Goal: Task Accomplishment & Management: Complete application form

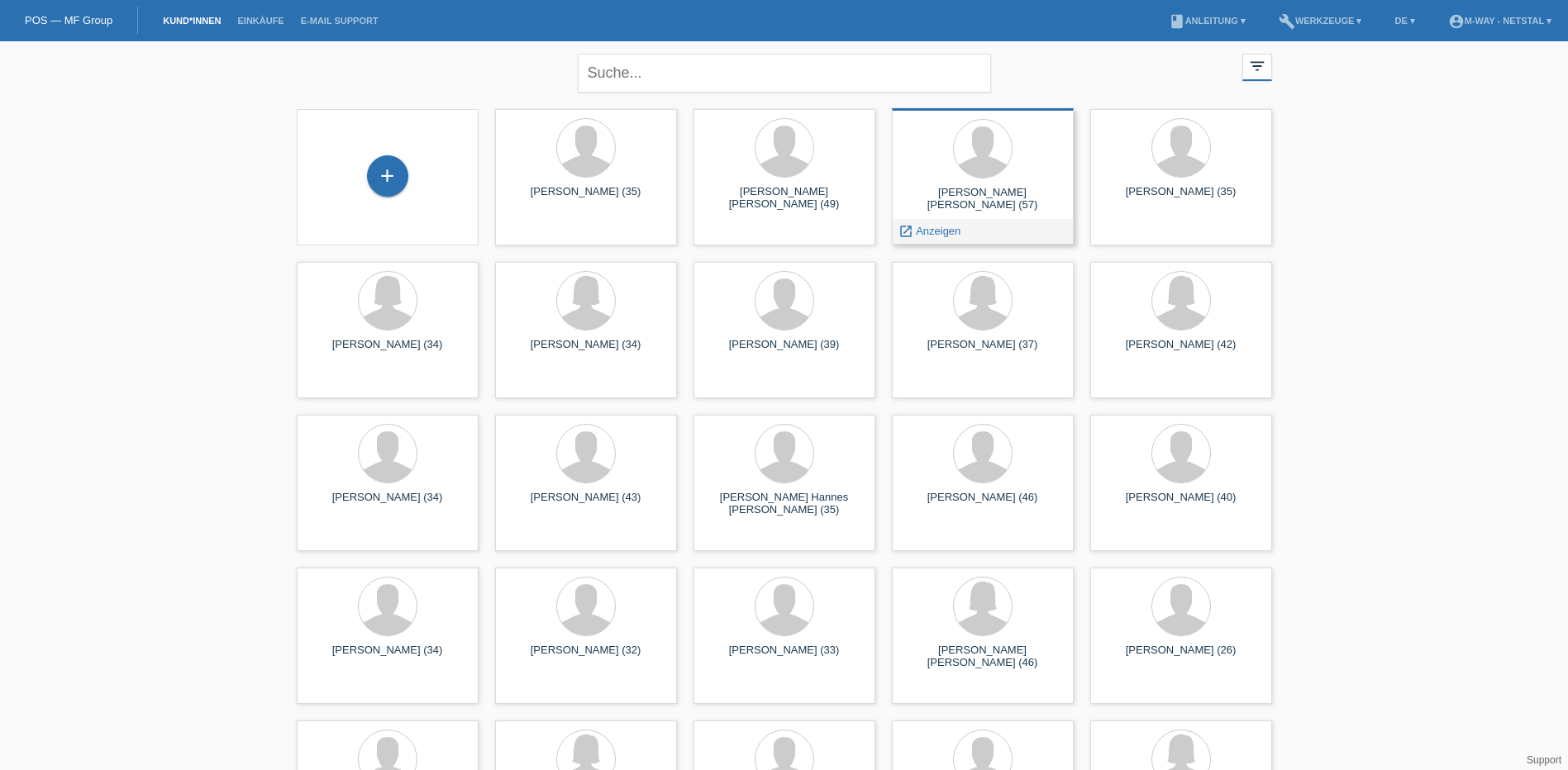
click at [1003, 194] on div "Rolf Hans Bernet (57)" at bounding box center [983, 199] width 156 height 27
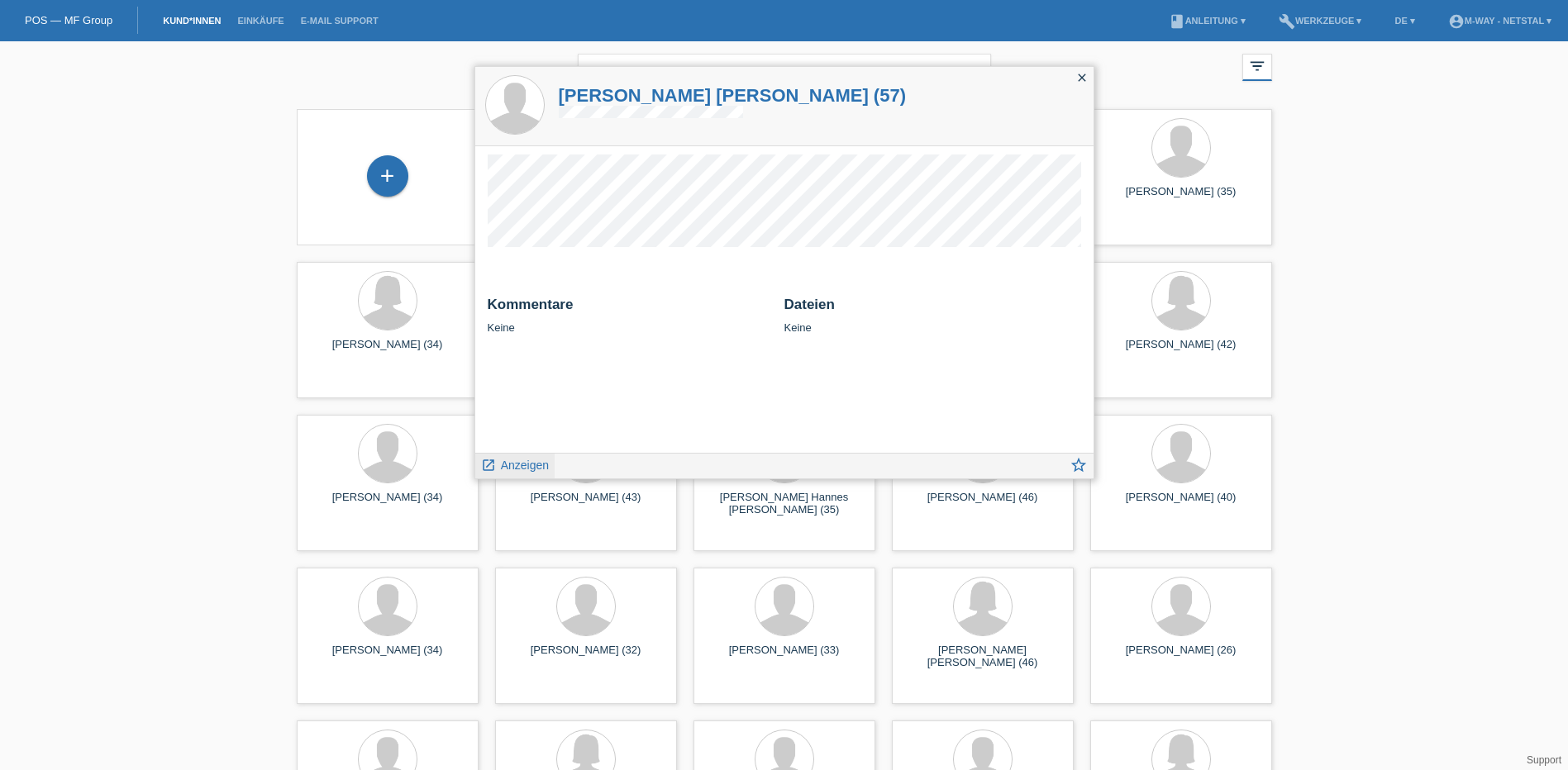
click at [526, 472] on span "Anzeigen" at bounding box center [525, 465] width 48 height 13
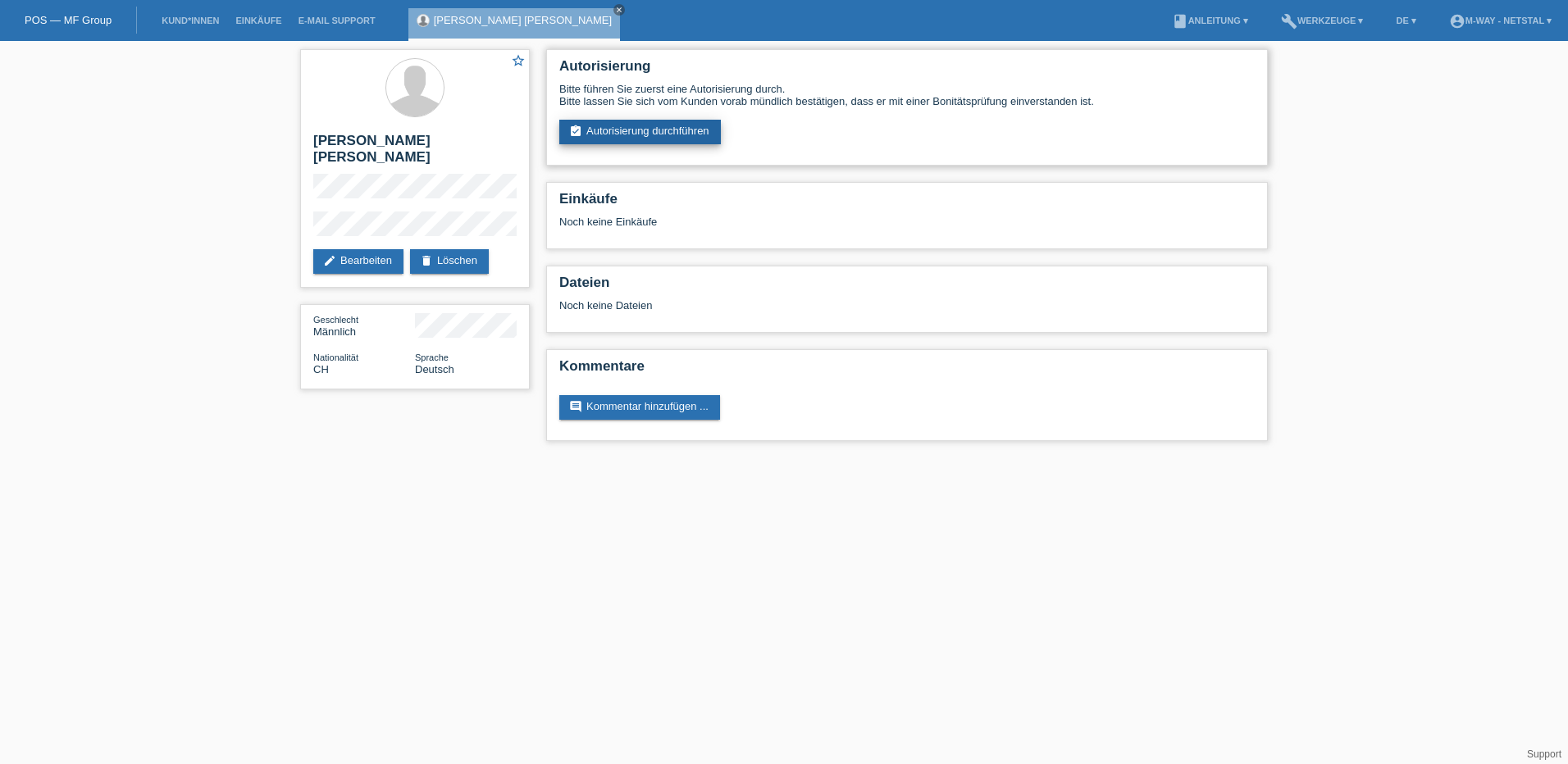
click at [652, 129] on link "assignment_turned_in Autorisierung durchführen" at bounding box center [640, 132] width 162 height 25
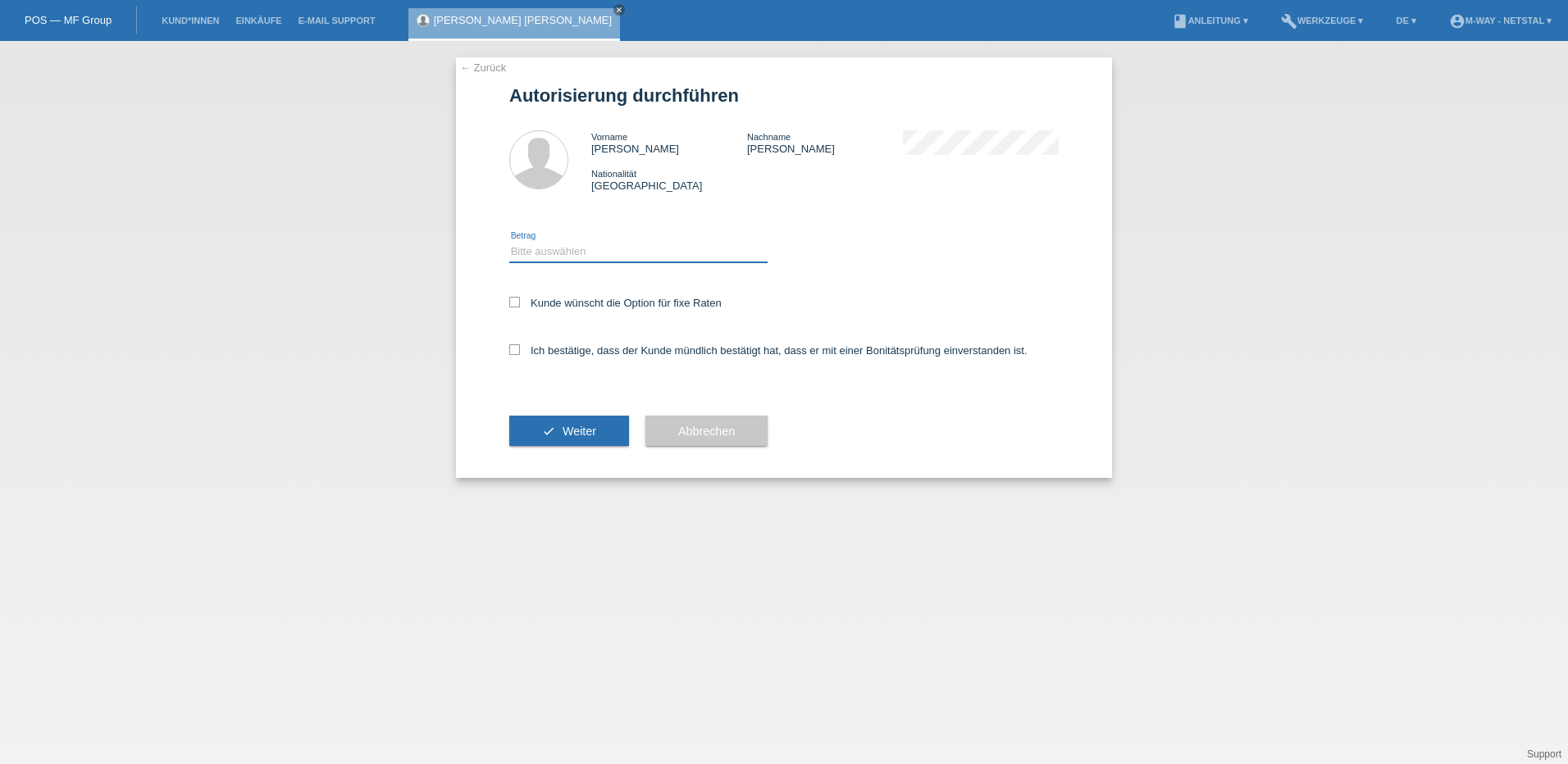
click at [602, 256] on select "Bitte auswählen CHF 1.00 - CHF 499.00 CHF 500.00 - CHF 1'999.00 CHF 2'000.00 - …" at bounding box center [638, 252] width 259 height 20
select select "3"
click at [509, 242] on select "Bitte auswählen CHF 1.00 - CHF 499.00 CHF 500.00 - CHF 1'999.00 CHF 2'000.00 - …" at bounding box center [638, 252] width 259 height 20
click at [567, 309] on div "Kunde wünscht die Option für fixe Raten" at bounding box center [783, 304] width 549 height 48
click at [564, 341] on div "Ich bestätige, dass der Kunde mündlich bestätigt hat, dass er mit einer Bonität…" at bounding box center [783, 355] width 549 height 56
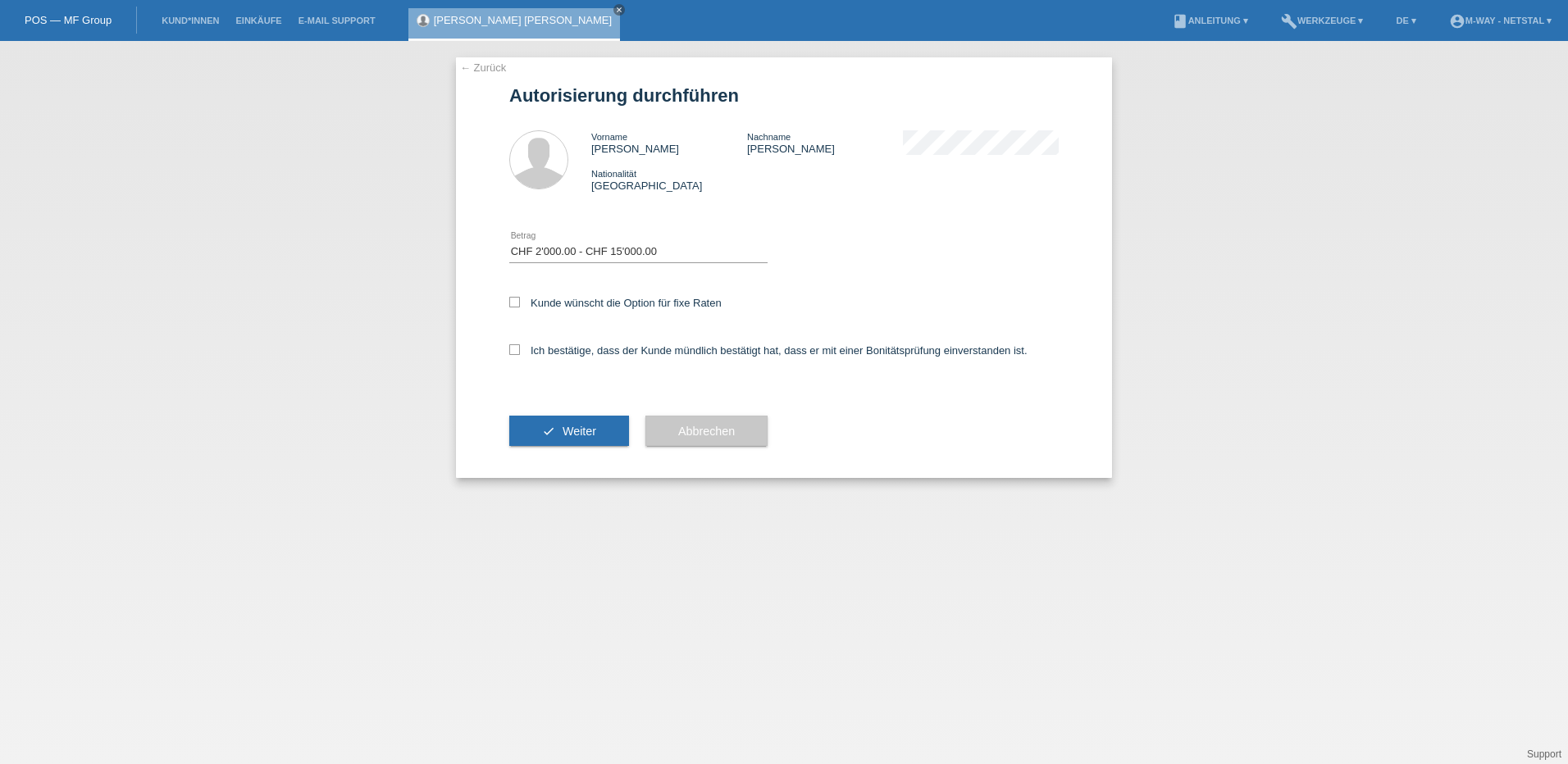
click at [565, 293] on div "Kunde wünscht die Option für fixe Raten" at bounding box center [783, 304] width 549 height 48
click at [564, 303] on label "Kunde wünscht die Option für fixe Raten" at bounding box center [615, 302] width 212 height 12
click at [520, 303] on input "Kunde wünscht die Option für fixe Raten" at bounding box center [514, 302] width 11 height 11
checkbox input "true"
click at [560, 347] on label "Ich bestätige, dass der Kunde mündlich bestätigt hat, dass er mit einer Bonität…" at bounding box center [768, 350] width 518 height 12
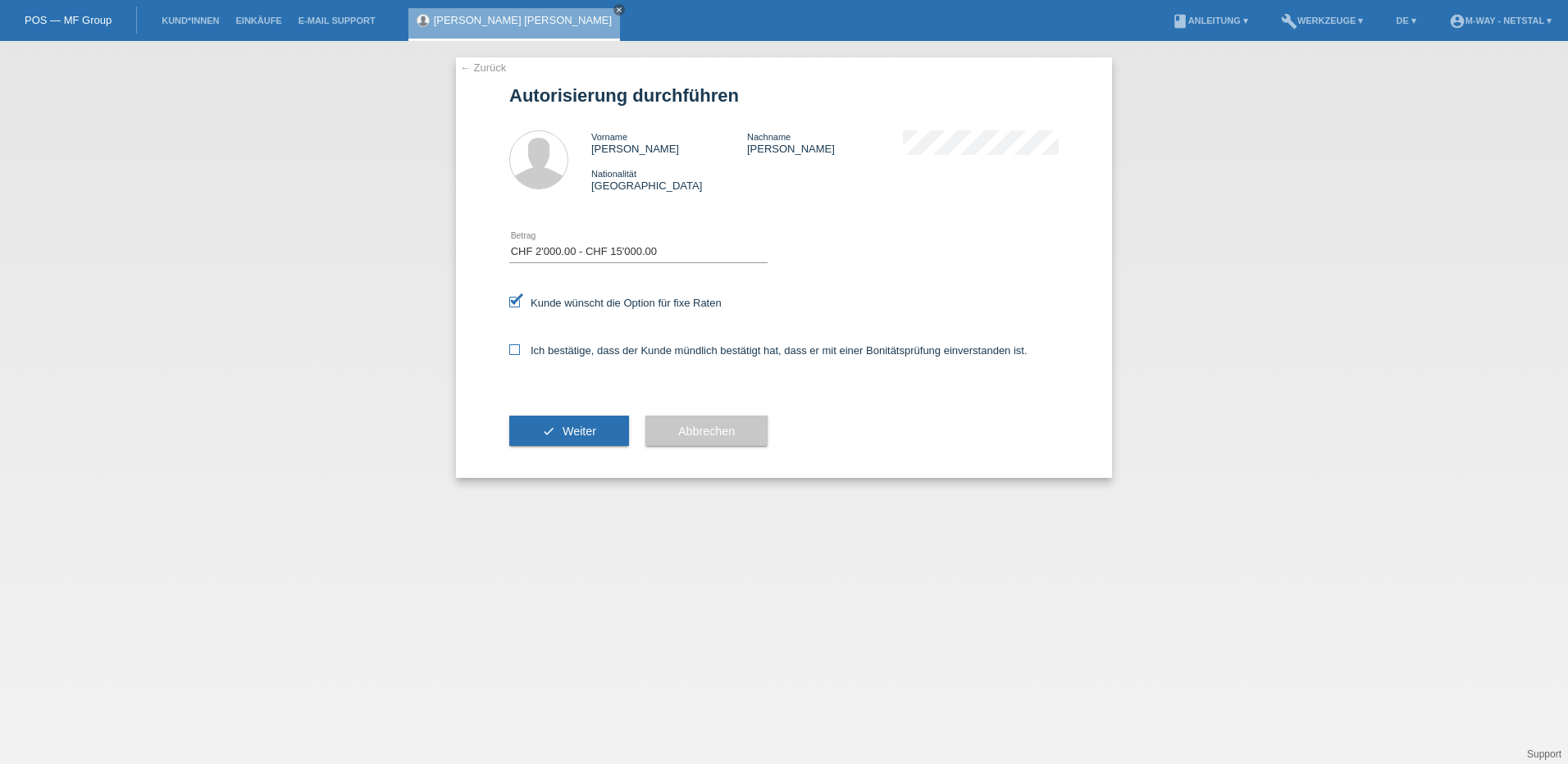
click at [520, 347] on input "Ich bestätige, dass der Kunde mündlich bestätigt hat, dass er mit einer Bonität…" at bounding box center [514, 350] width 11 height 11
checkbox input "true"
click at [568, 436] on span "Weiter" at bounding box center [579, 431] width 34 height 13
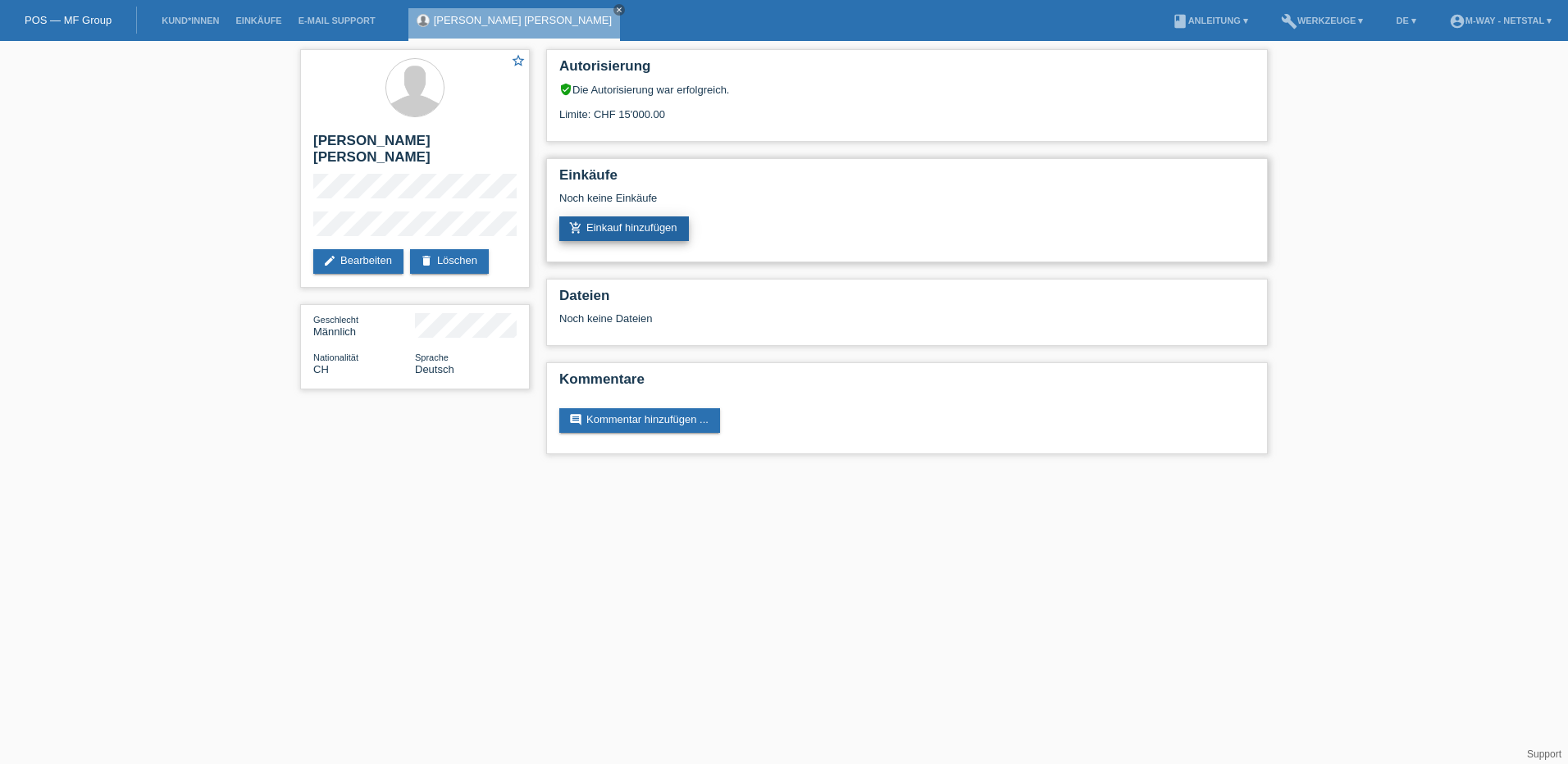
click at [643, 230] on link "add_shopping_cart Einkauf hinzufügen" at bounding box center [624, 228] width 130 height 25
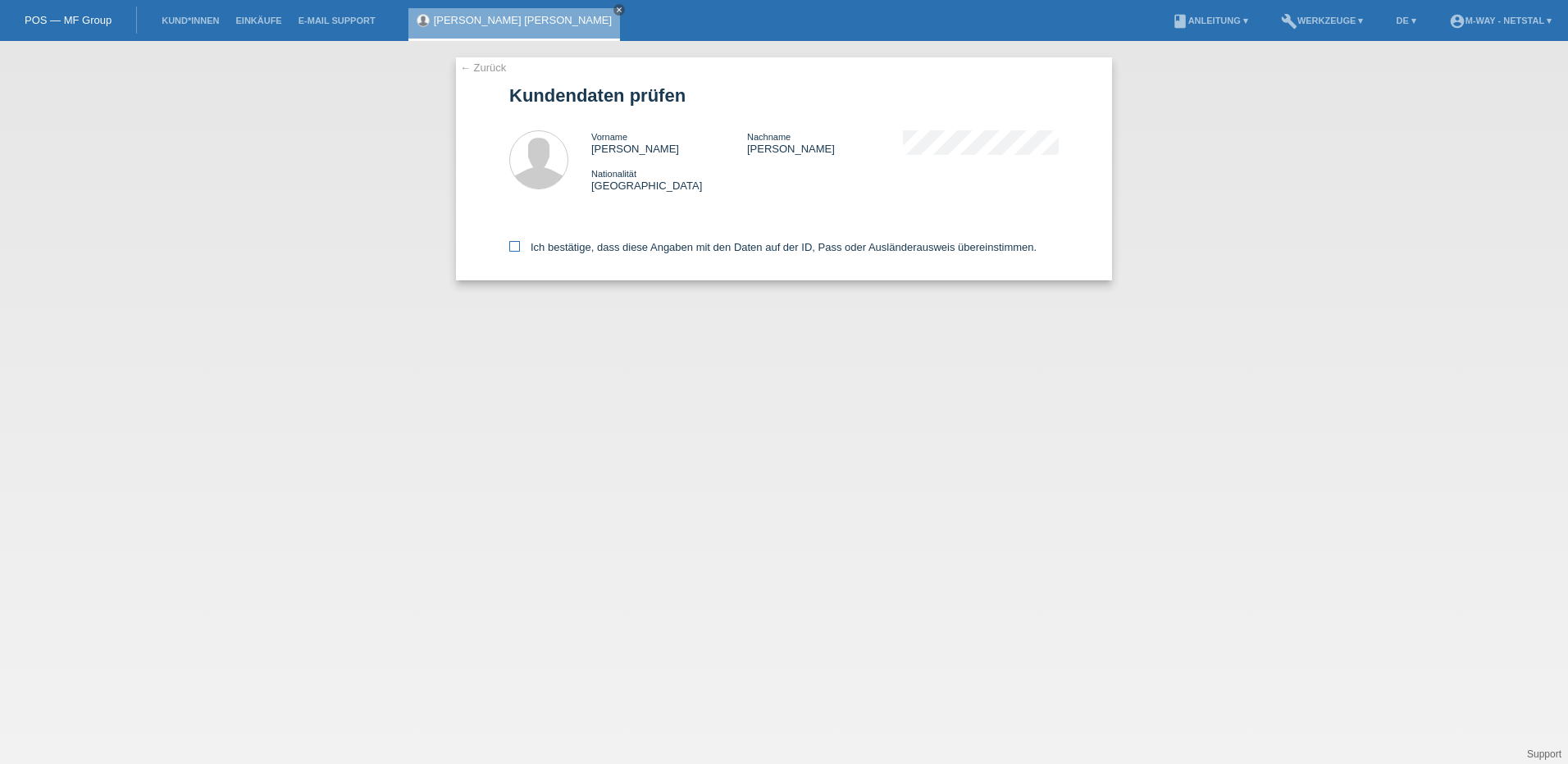
click at [567, 247] on label "Ich bestätige, dass diese Angaben mit den Daten auf der ID, Pass oder Ausländer…" at bounding box center [772, 247] width 527 height 12
click at [520, 247] on input "Ich bestätige, dass diese Angaben mit den Daten auf der ID, Pass oder Ausländer…" at bounding box center [514, 247] width 11 height 11
checkbox input "true"
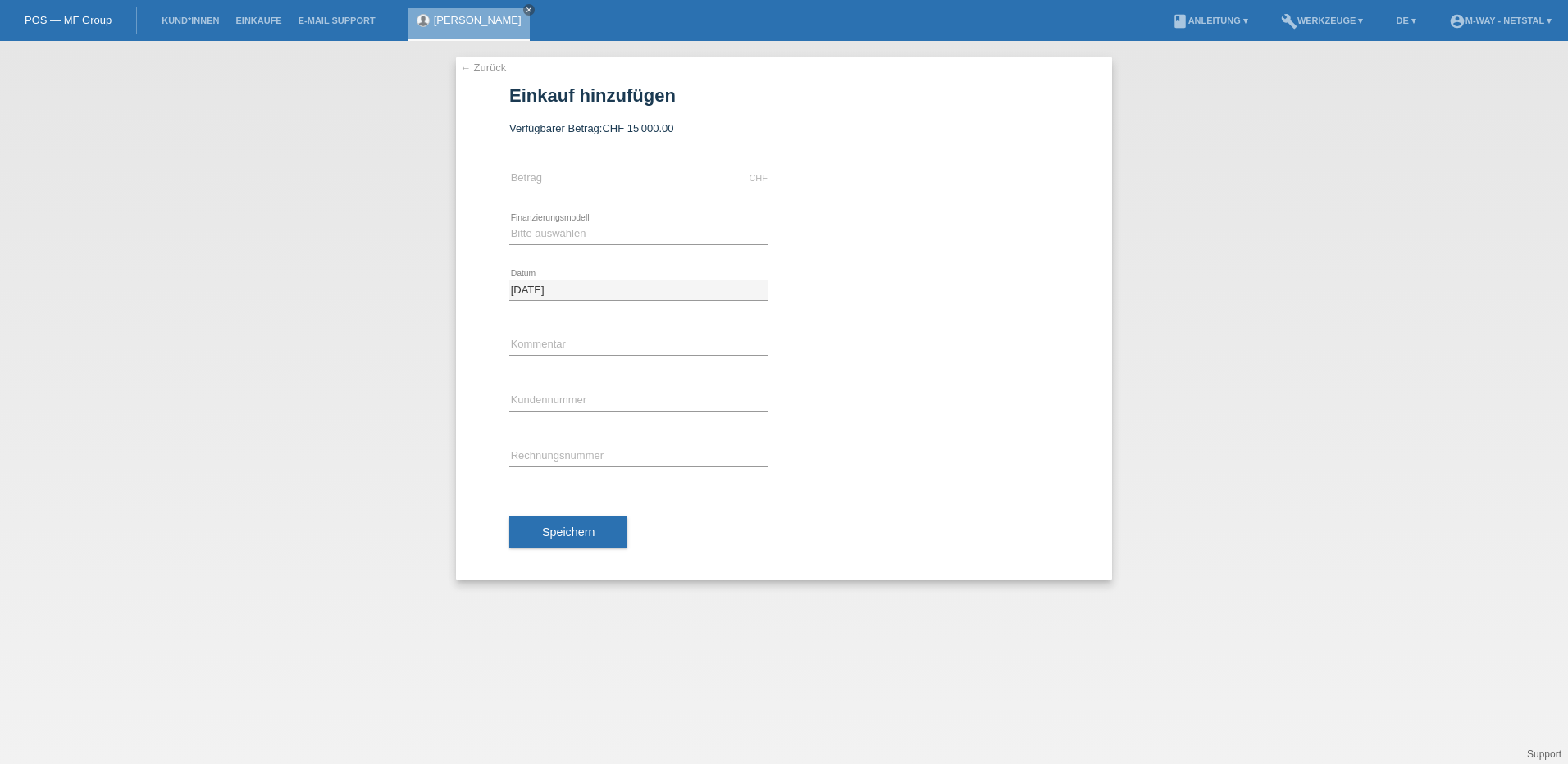
click at [588, 195] on div "CHF error [GEOGRAPHIC_DATA]" at bounding box center [638, 178] width 259 height 56
click at [588, 186] on input "text" at bounding box center [638, 178] width 259 height 20
type input "5635.00"
click at [626, 216] on div "Bitte auswählen Fixe Raten Kauf auf Rechnung mit Teilzahlungsoption error Finan…" at bounding box center [638, 234] width 259 height 56
click at [627, 228] on select "Bitte auswählen Fixe Raten Kauf auf Rechnung mit Teilzahlungsoption" at bounding box center [638, 234] width 259 height 20
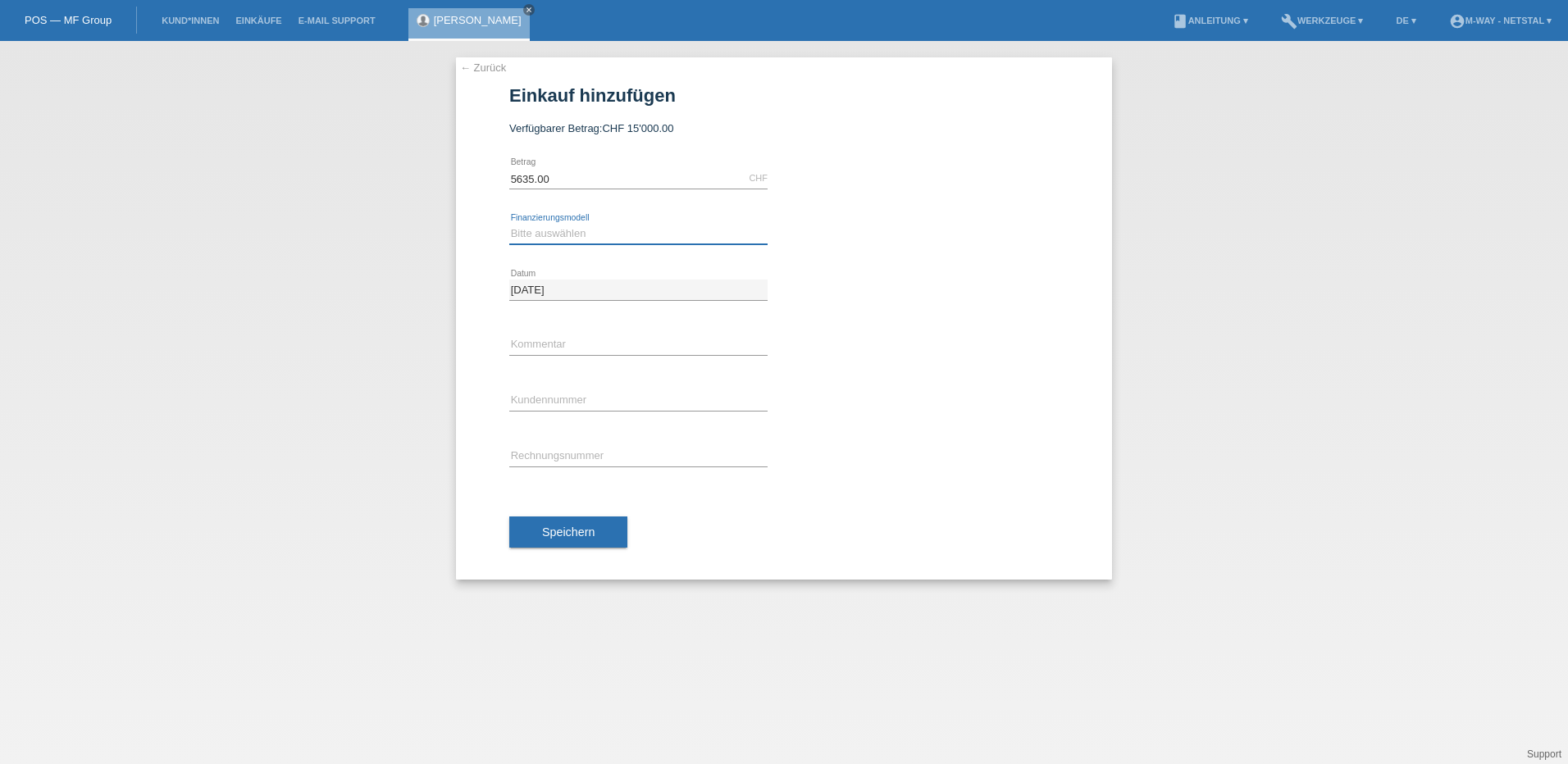
select select "77"
click at [509, 224] on select "Bitte auswählen Fixe Raten Kauf auf Rechnung mit Teilzahlungsoption" at bounding box center [638, 234] width 259 height 20
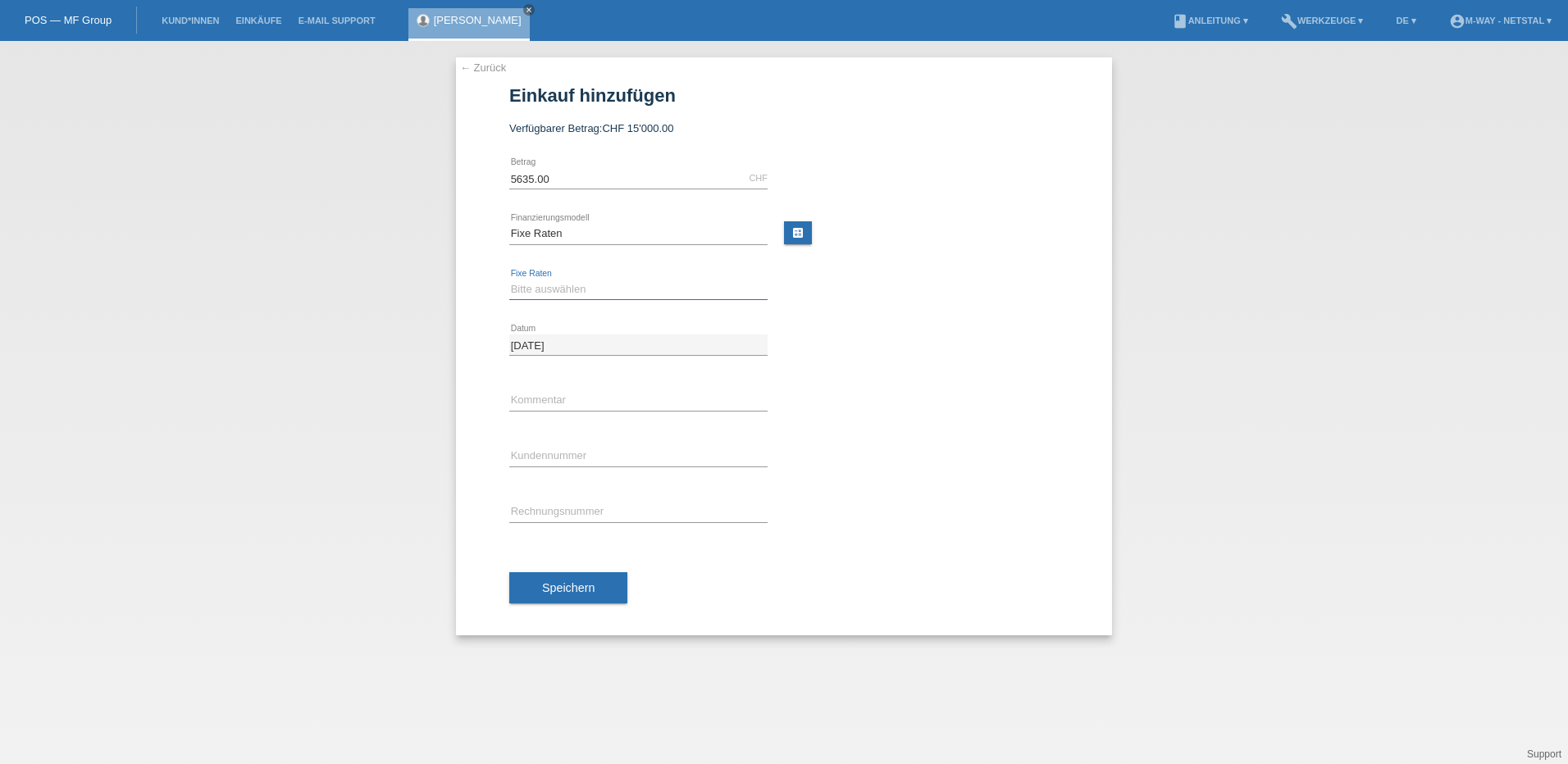
click at [578, 281] on select "Bitte auswählen 4 Raten 5 Raten 6 Raten 7 Raten 8 Raten 9 Raten 10 Raten 11 Rat…" at bounding box center [638, 290] width 259 height 20
select select "202"
click at [509, 280] on select "Bitte auswählen 4 Raten 5 Raten 6 Raten 7 Raten 8 Raten 9 Raten 10 Raten 11 Rat…" at bounding box center [638, 290] width 259 height 20
click at [571, 399] on input "text" at bounding box center [638, 400] width 259 height 20
click at [525, 458] on input "text" at bounding box center [638, 456] width 259 height 20
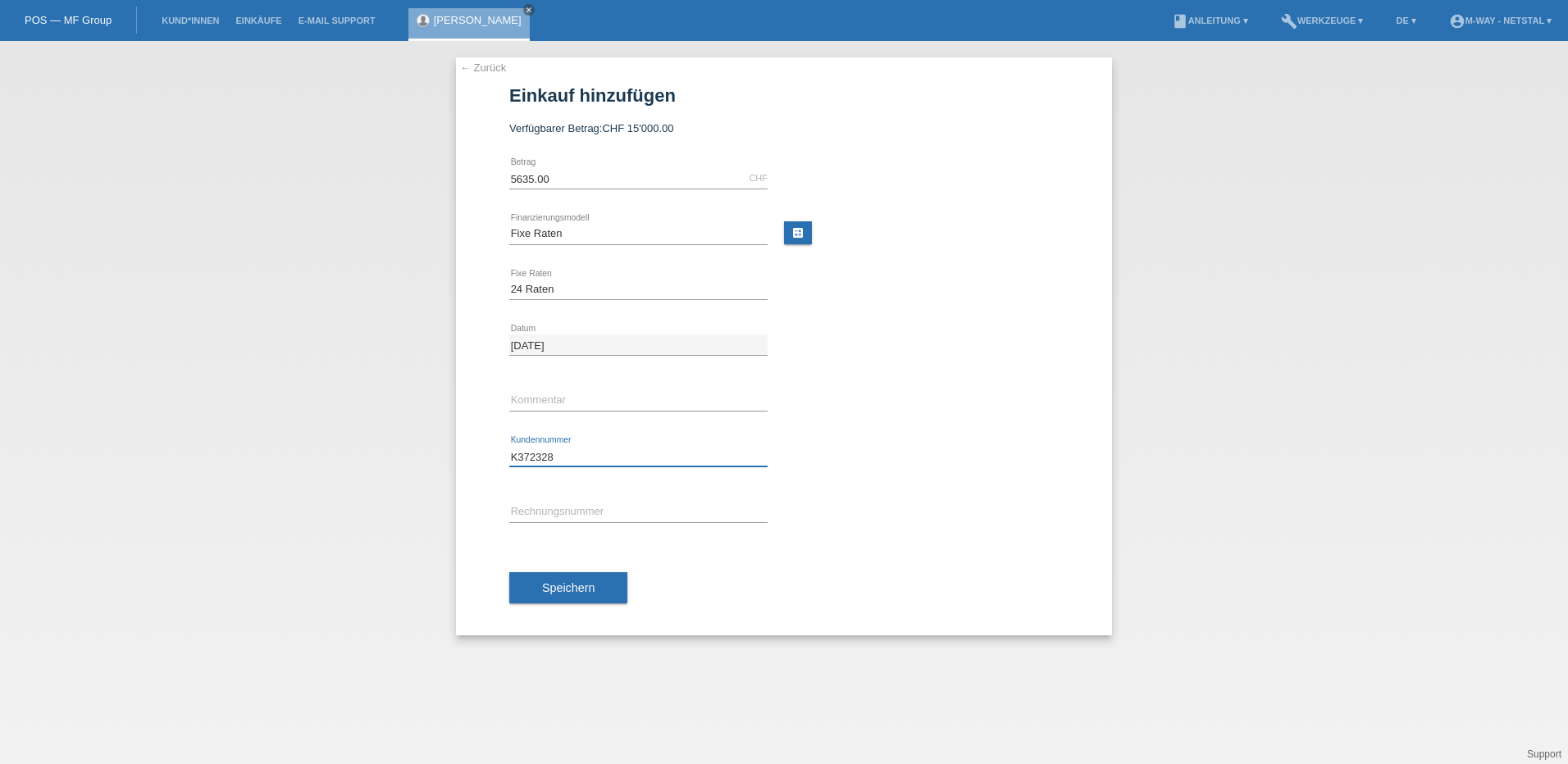
drag, startPoint x: 558, startPoint y: 468, endPoint x: 502, endPoint y: 475, distance: 56.4
click at [502, 475] on div "← Zurück Einkauf hinzufügen Verfügbarer Betrag: CHF 15'000.00 5635.00" at bounding box center [784, 346] width 656 height 578
click at [623, 456] on input "K372328" at bounding box center [638, 456] width 259 height 20
type input "K372328"
click at [590, 592] on span "Speichern" at bounding box center [567, 588] width 52 height 13
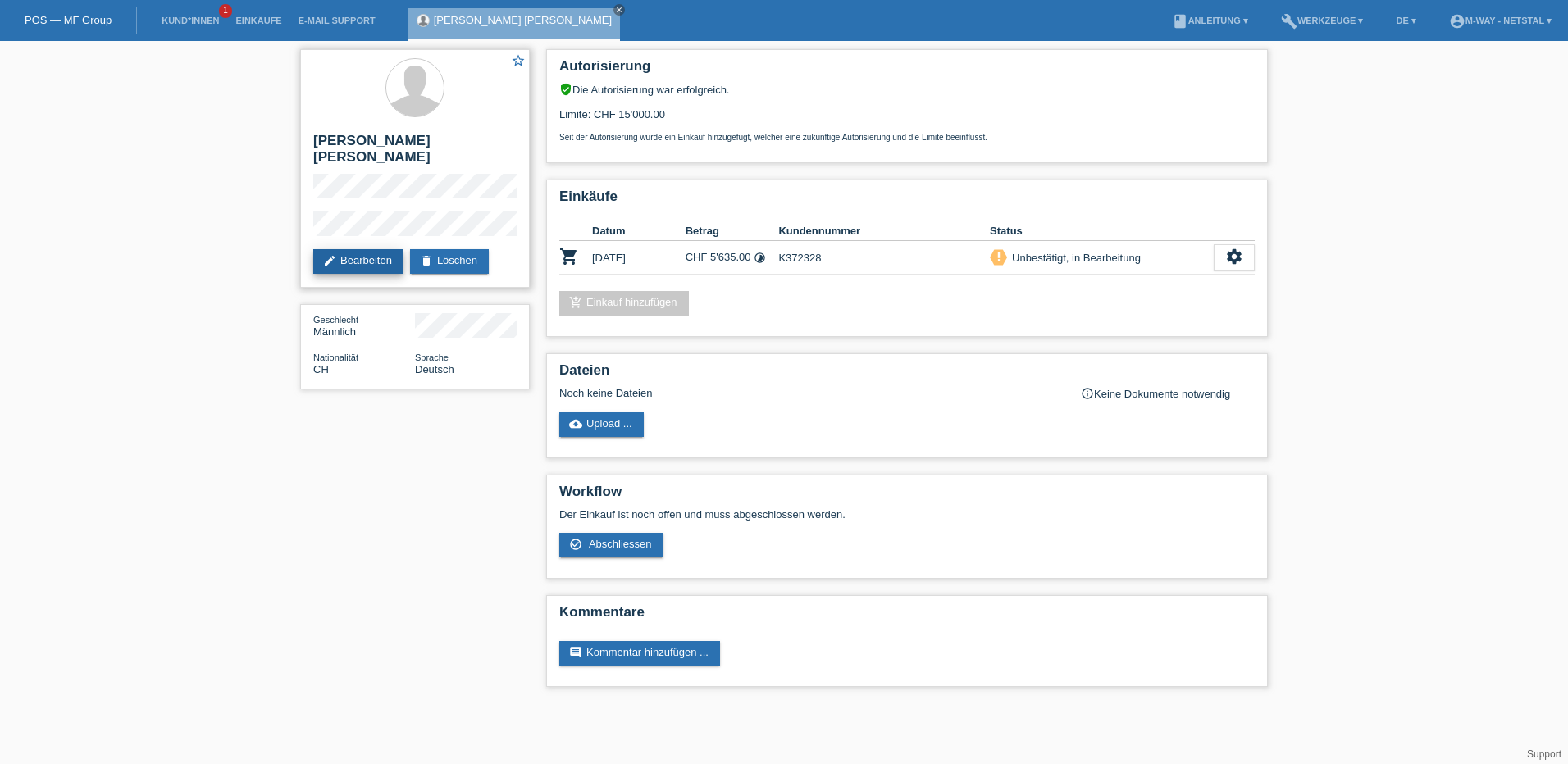
click at [330, 254] on icon "edit" at bounding box center [330, 260] width 13 height 13
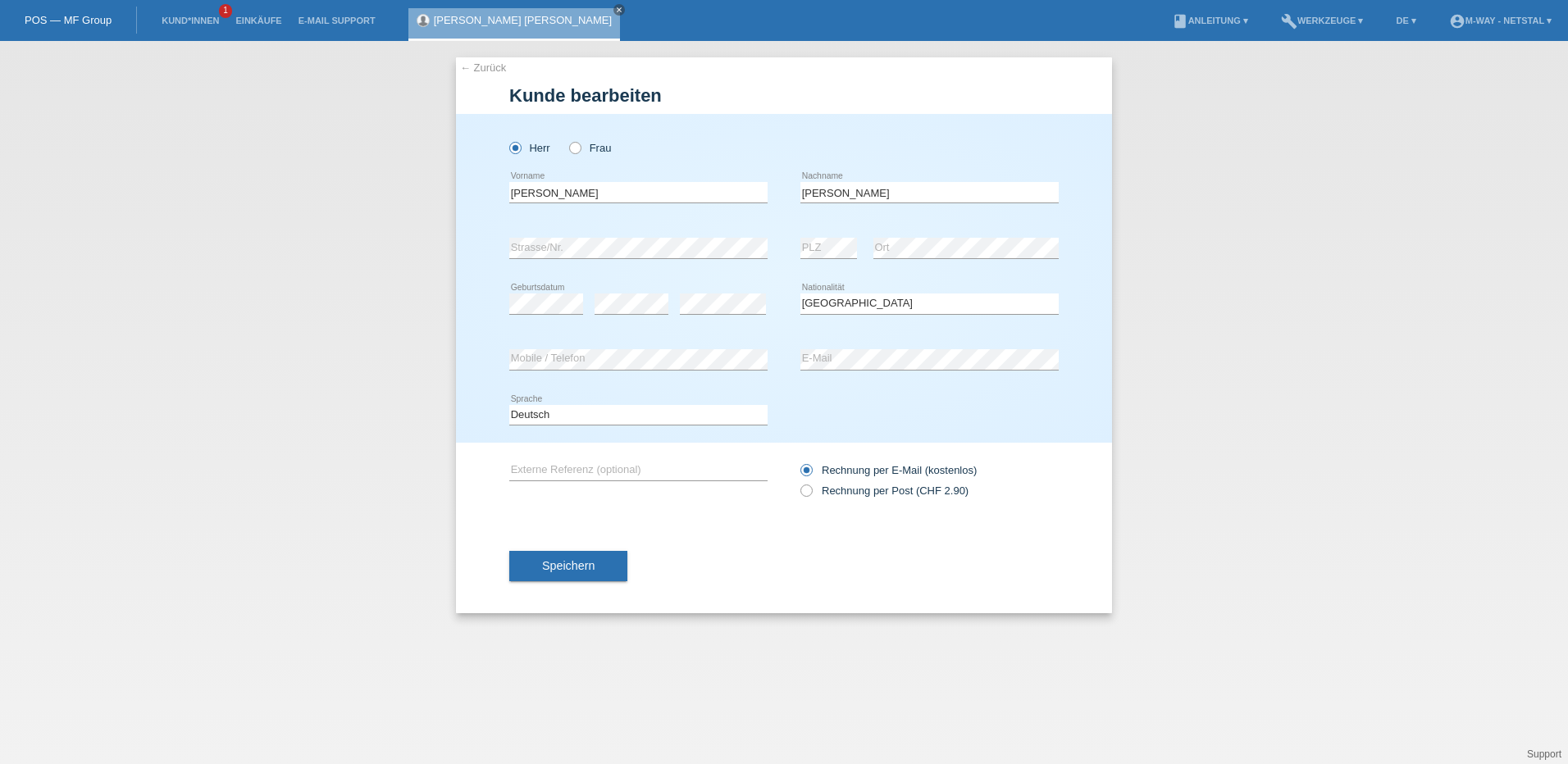
select select "CH"
click at [586, 571] on span "Speichern" at bounding box center [567, 566] width 52 height 13
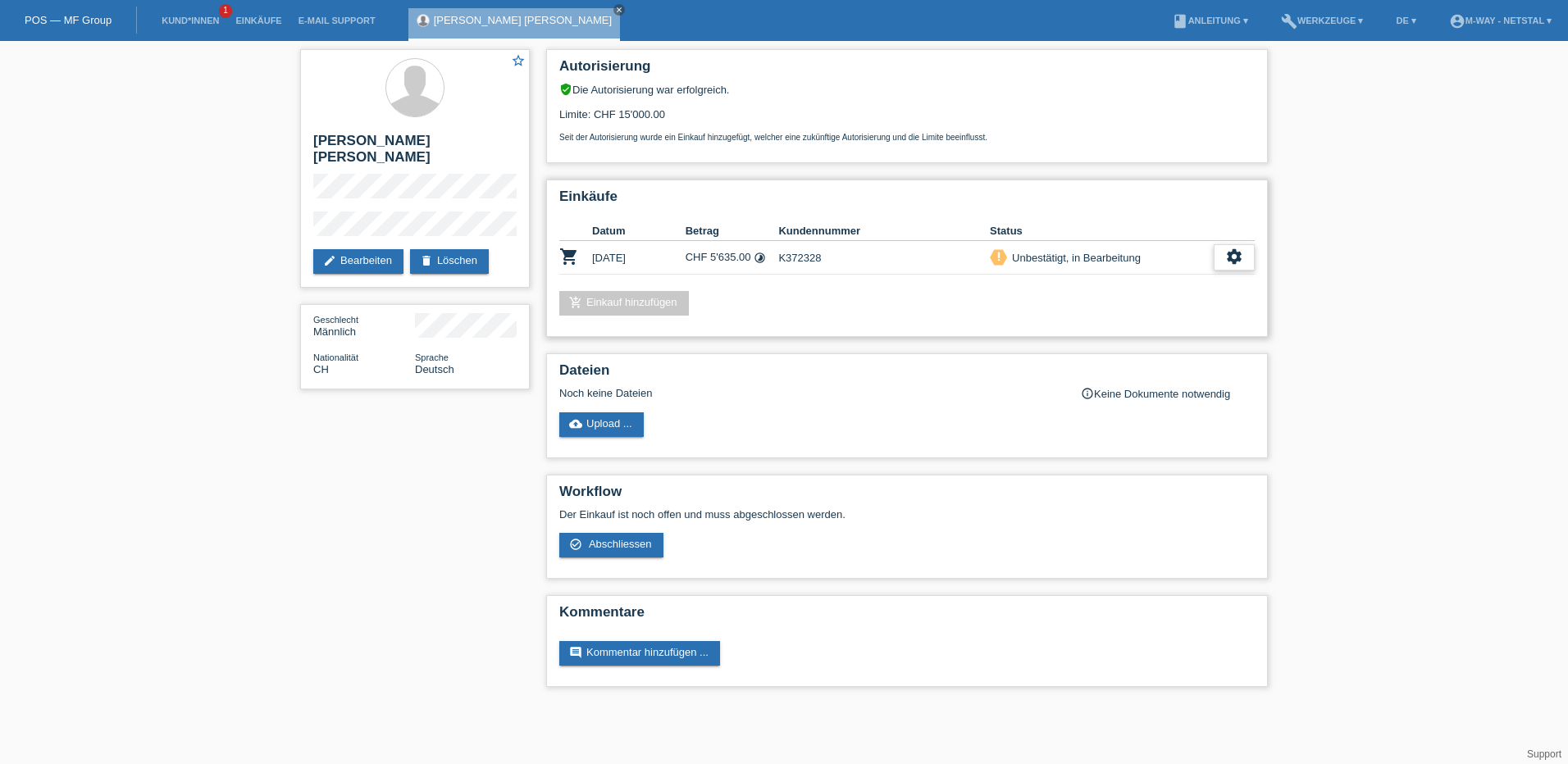
click at [1232, 270] on div "settings" at bounding box center [1234, 257] width 41 height 27
click at [1237, 265] on icon "settings" at bounding box center [1234, 257] width 18 height 18
click at [1235, 255] on icon "settings" at bounding box center [1234, 257] width 18 height 18
click at [1102, 308] on span "AGB herunterladen" at bounding box center [1118, 308] width 96 height 20
